Goal: Communication & Community: Answer question/provide support

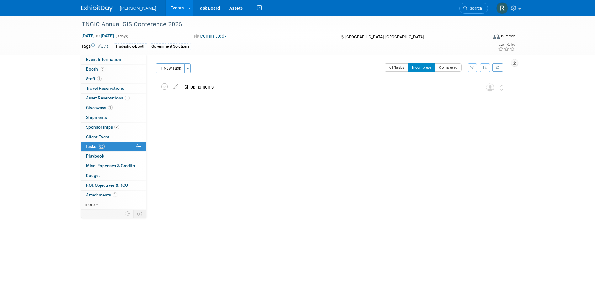
click at [474, 14] on li "Search" at bounding box center [473, 7] width 29 height 15
click at [474, 11] on link "Search" at bounding box center [473, 8] width 29 height 11
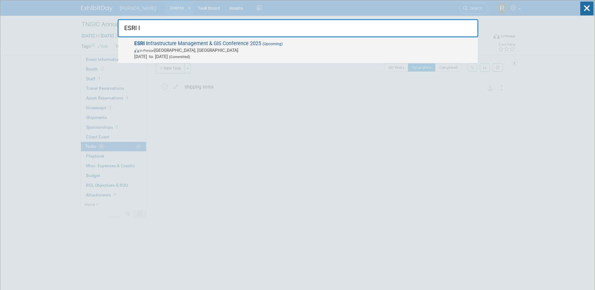
type input "ESRI I"
click at [218, 40] on span "ESRI I nfrastructure Management & GIS Conference 2025 (Upcoming) In-Person Palm…" at bounding box center [303, 49] width 342 height 19
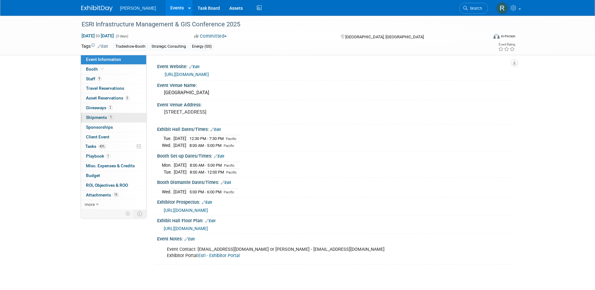
click at [93, 118] on span "Shipments 1" at bounding box center [99, 117] width 27 height 5
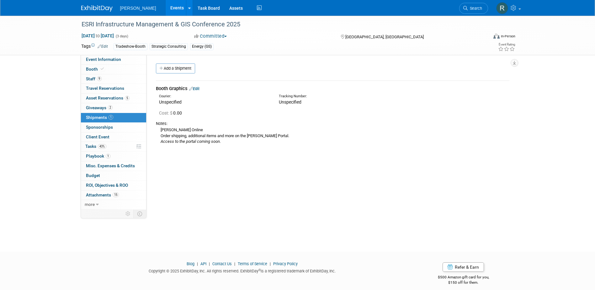
click at [199, 89] on link "Edit" at bounding box center [194, 88] width 10 height 5
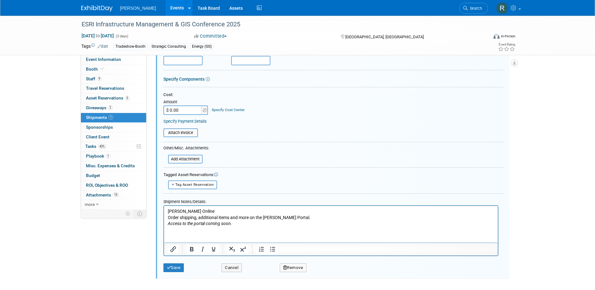
scroll to position [103, 0]
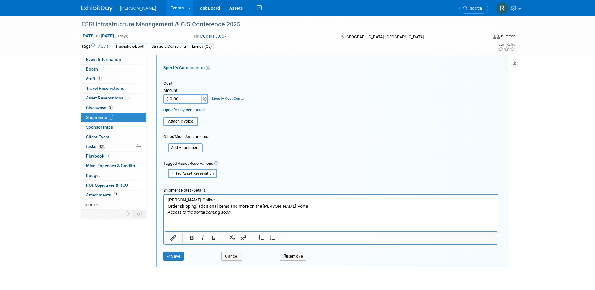
click at [166, 197] on html "Freeman Online Order shipping, additional items and more on the Freeman Portal.…" at bounding box center [331, 204] width 334 height 21
click at [168, 198] on p "Freeman Online Order shipping, additional items and more on the Freeman Portal.…" at bounding box center [330, 206] width 326 height 19
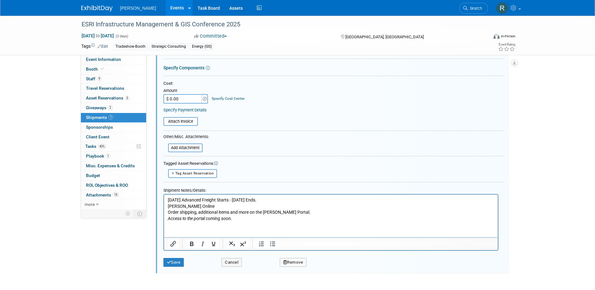
click at [277, 198] on p "September 29, 2025 Advanced Freight Starts - October 10, 2025 Ends." at bounding box center [330, 200] width 326 height 6
click at [470, 6] on span "Search" at bounding box center [475, 8] width 14 height 5
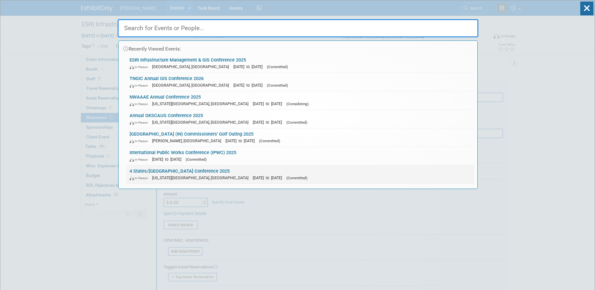
click at [230, 173] on link "4 States/Central Region Airport Conference 2025 In-Person Kansas City, MO Aug 2…" at bounding box center [300, 174] width 348 height 18
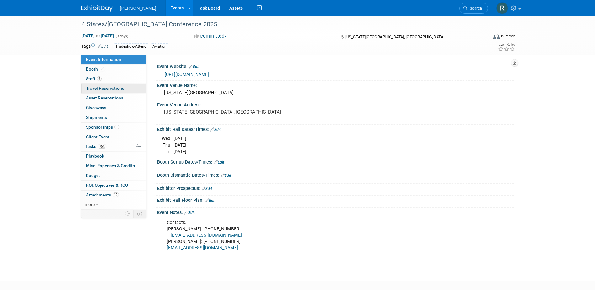
drag, startPoint x: 93, startPoint y: 79, endPoint x: 96, endPoint y: 84, distance: 5.9
click at [93, 79] on span "Staff 9" at bounding box center [94, 78] width 16 height 5
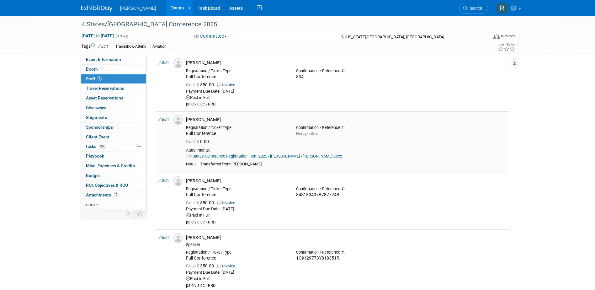
scroll to position [314, 0]
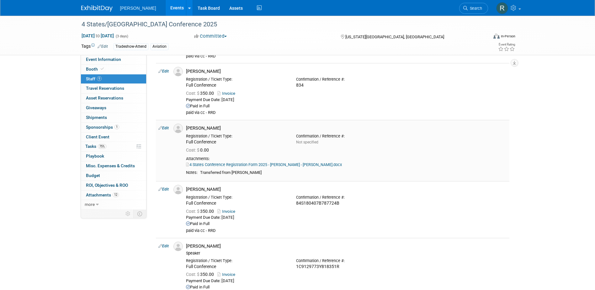
click at [168, 129] on link "Edit" at bounding box center [163, 128] width 10 height 4
select select "f594bf42-ac77-4db9-8d0c-4dabc4ec1259"
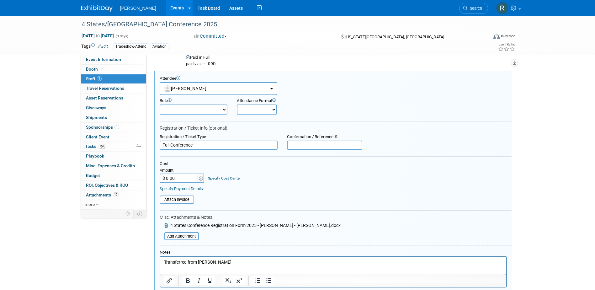
scroll to position [394, 0]
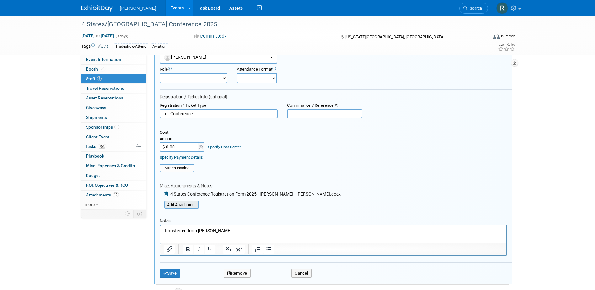
click at [191, 205] on input "file" at bounding box center [161, 204] width 75 height 7
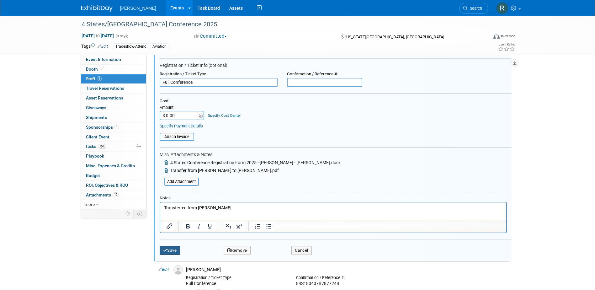
click at [174, 249] on button "Save" at bounding box center [170, 250] width 21 height 9
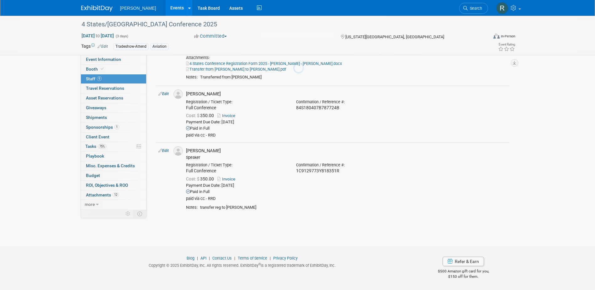
scroll to position [414, 0]
click at [91, 146] on span "Tasks 75%" at bounding box center [95, 146] width 21 height 5
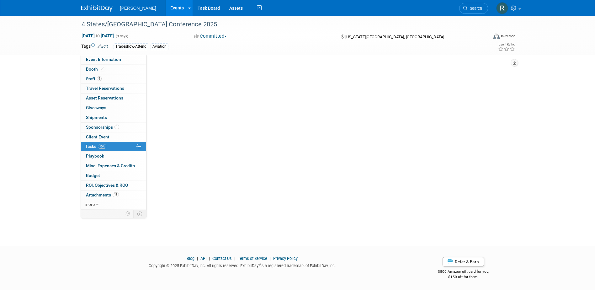
scroll to position [0, 0]
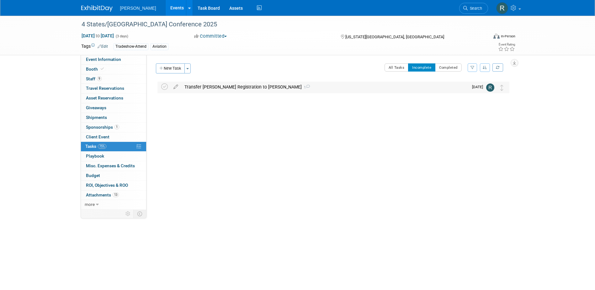
click at [203, 90] on div "Transfer Zach Hazzard Registration to Sheldon Menezes 1" at bounding box center [324, 87] width 287 height 11
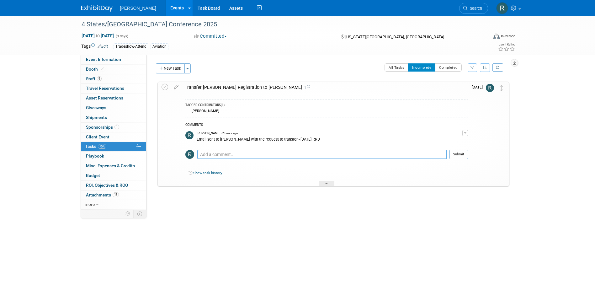
click at [215, 156] on textarea at bounding box center [322, 154] width 250 height 9
type textarea "Done. Sheldon is all set."
drag, startPoint x: 458, startPoint y: 154, endPoint x: 318, endPoint y: 135, distance: 141.4
click at [458, 155] on button "Submit" at bounding box center [458, 154] width 19 height 9
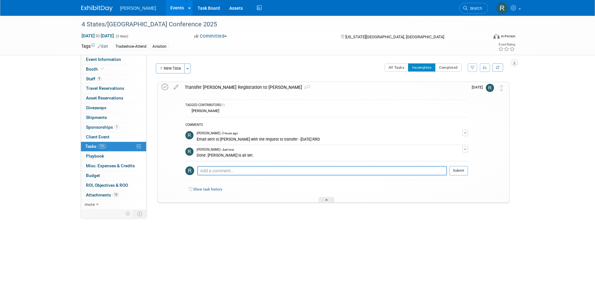
click at [164, 86] on icon at bounding box center [164, 87] width 7 height 7
